Goal: Information Seeking & Learning: Learn about a topic

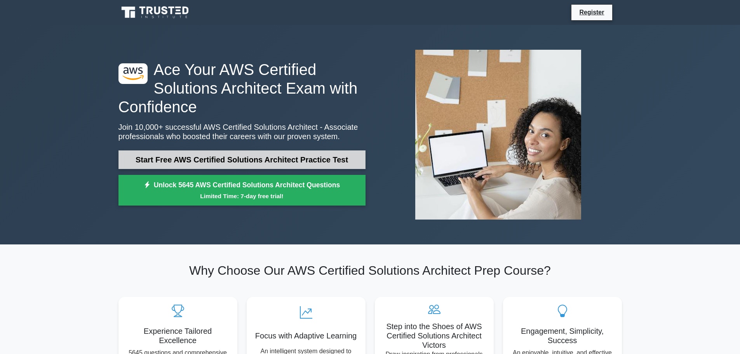
click at [169, 157] on link "Start Free AWS Certified Solutions Architect Practice Test" at bounding box center [241, 159] width 247 height 19
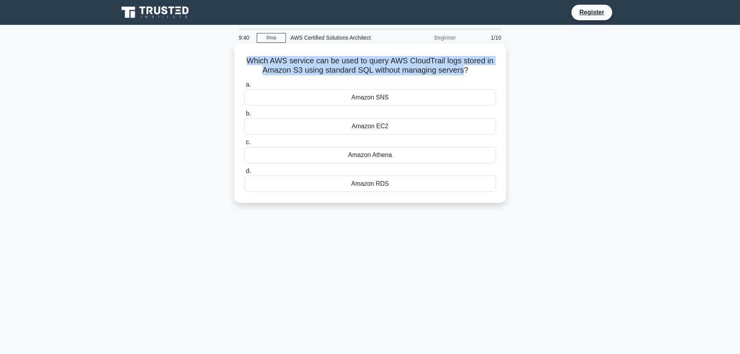
drag, startPoint x: 245, startPoint y: 59, endPoint x: 465, endPoint y: 71, distance: 220.8
click at [465, 71] on h5 "Which AWS service can be used to query AWS CloudTrail logs stored in Amazon S3 …" at bounding box center [369, 65] width 253 height 19
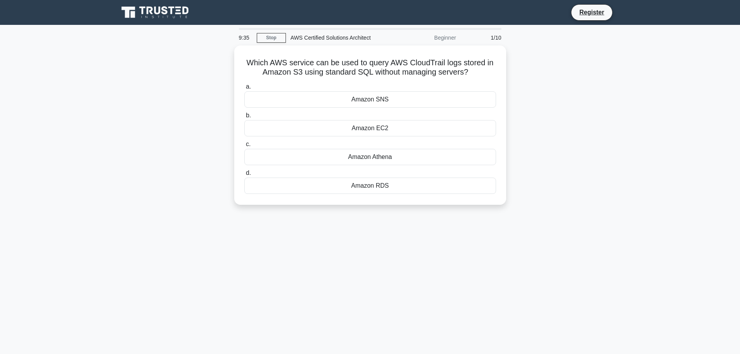
drag, startPoint x: 315, startPoint y: 73, endPoint x: 559, endPoint y: 69, distance: 243.9
click at [562, 69] on div "Which AWS service can be used to query AWS CloudTrail logs stored in Amazon S3 …" at bounding box center [370, 129] width 512 height 169
click at [544, 146] on div "Which AWS service can be used to query AWS CloudTrail logs stored in Amazon S3 …" at bounding box center [370, 129] width 512 height 169
click at [379, 181] on div "Amazon RDS" at bounding box center [370, 183] width 252 height 16
click at [244, 174] on input "d. Amazon RDS" at bounding box center [244, 171] width 0 height 5
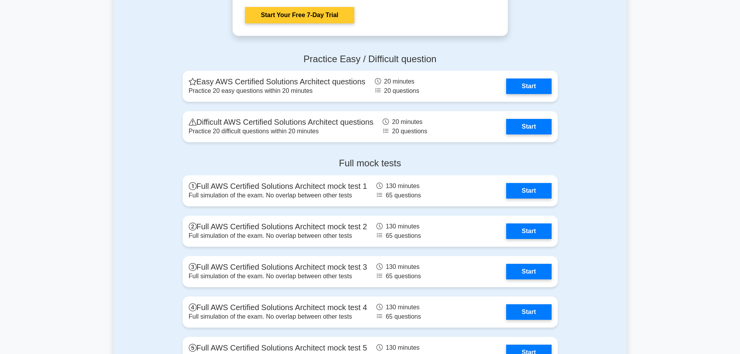
scroll to position [1544, 0]
